Goal: Information Seeking & Learning: Learn about a topic

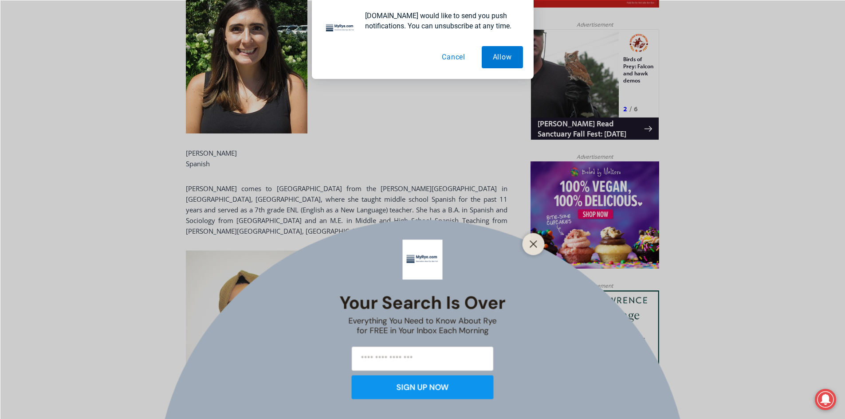
scroll to position [621, 0]
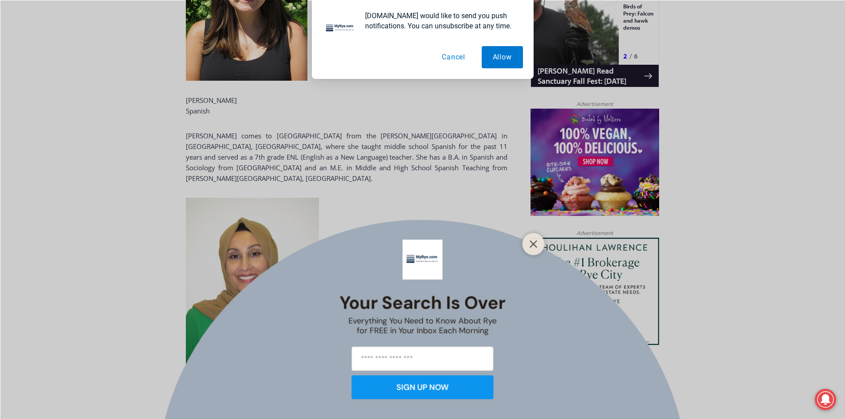
click at [453, 55] on button "Cancel" at bounding box center [454, 57] width 46 height 22
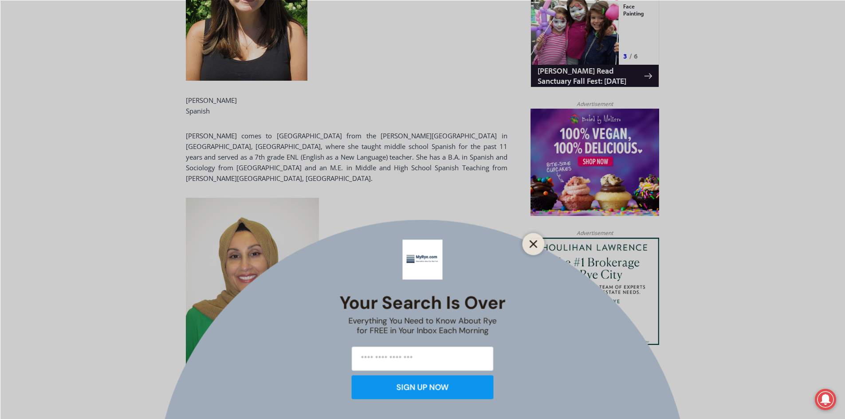
click at [535, 246] on line "Close" at bounding box center [533, 244] width 6 height 6
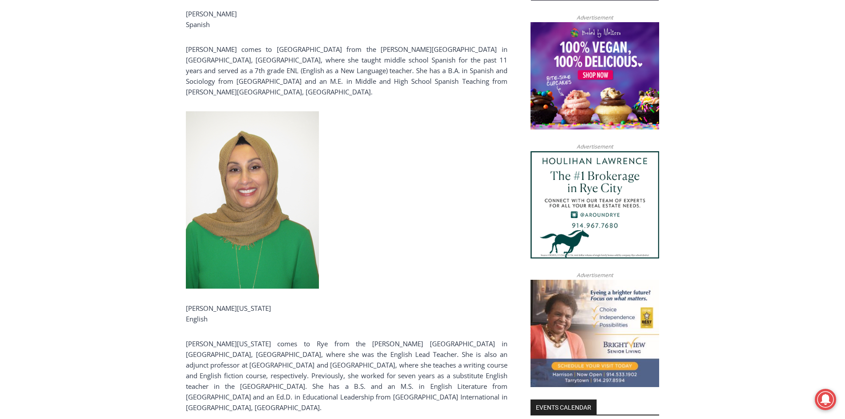
scroll to position [754, 0]
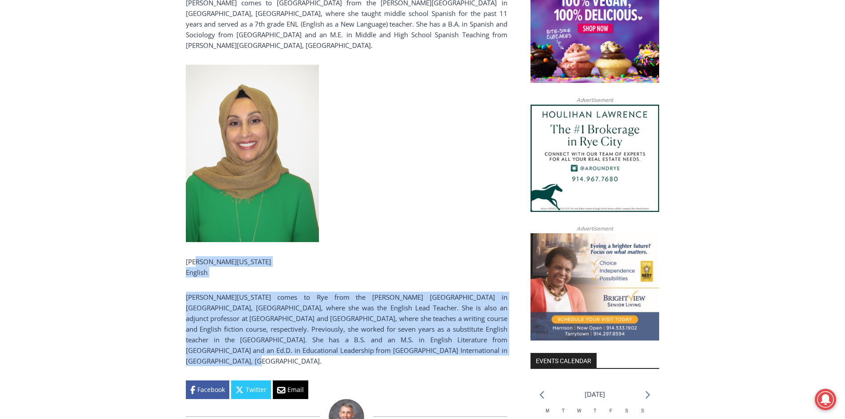
drag, startPoint x: 195, startPoint y: 251, endPoint x: 453, endPoint y: 336, distance: 271.8
click at [453, 336] on div "We've got new peeps (faculty, administrators and staff) at [GEOGRAPHIC_DATA] ac…" at bounding box center [347, 18] width 322 height 761
click at [451, 342] on p "[PERSON_NAME][US_STATE] comes to Rye from the [PERSON_NAME] [GEOGRAPHIC_DATA] i…" at bounding box center [347, 329] width 322 height 75
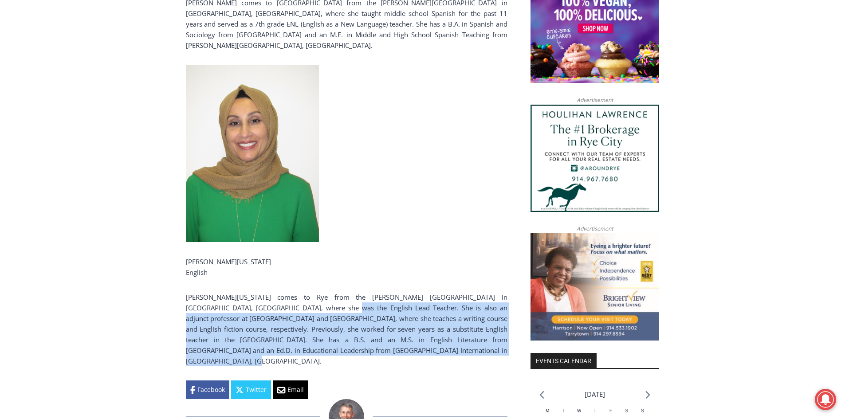
drag, startPoint x: 448, startPoint y: 340, endPoint x: 257, endPoint y: 290, distance: 197.3
click at [271, 292] on p "[PERSON_NAME][US_STATE] comes to Rye from the [PERSON_NAME] [GEOGRAPHIC_DATA] i…" at bounding box center [347, 329] width 322 height 75
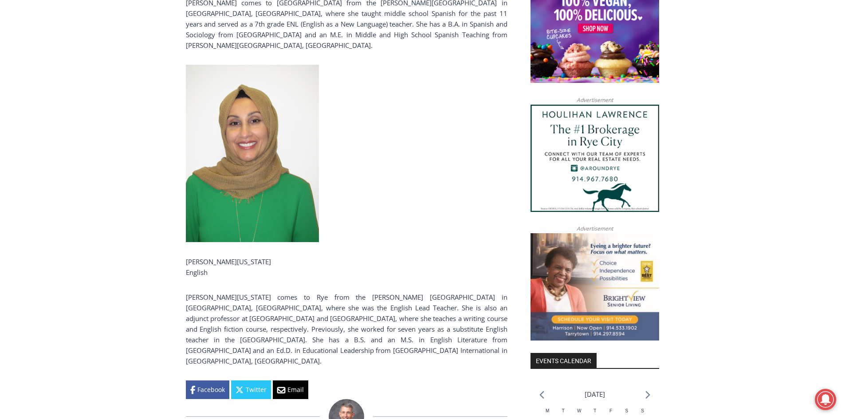
click at [250, 292] on p "[PERSON_NAME][US_STATE] comes to Rye from the [PERSON_NAME] [GEOGRAPHIC_DATA] i…" at bounding box center [347, 329] width 322 height 75
drag, startPoint x: 413, startPoint y: 299, endPoint x: 465, endPoint y: 350, distance: 72.5
click at [465, 350] on div "We've got new peeps (faculty, administrators and staff) at [GEOGRAPHIC_DATA] ac…" at bounding box center [347, 18] width 322 height 761
click at [464, 347] on div "We've got new peeps (faculty, administrators and staff) at [GEOGRAPHIC_DATA] ac…" at bounding box center [347, 18] width 322 height 761
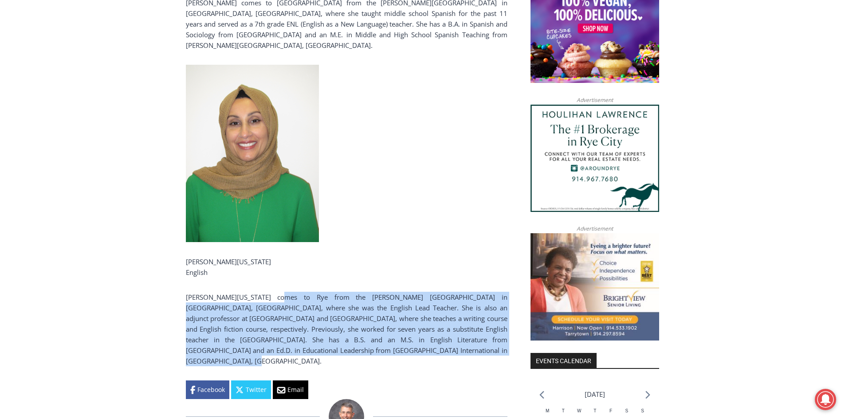
drag, startPoint x: 432, startPoint y: 327, endPoint x: 269, endPoint y: 269, distance: 172.8
click at [269, 269] on div "We've got new peeps (faculty, administrators and staff) at [GEOGRAPHIC_DATA] ac…" at bounding box center [347, 18] width 322 height 761
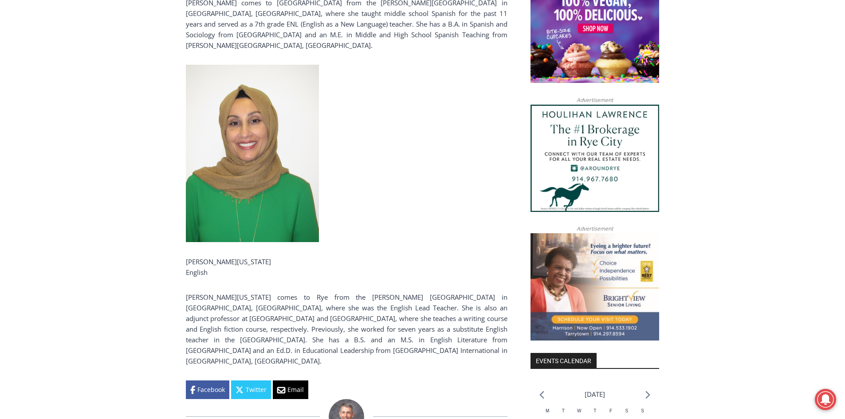
click at [265, 268] on div "We've got new peeps (faculty, administrators and staff) at [GEOGRAPHIC_DATA] ac…" at bounding box center [347, 18] width 322 height 761
